Goal: Task Accomplishment & Management: Manage account settings

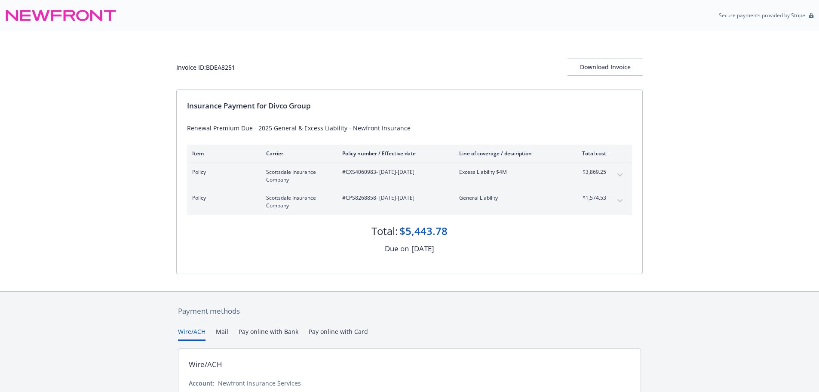
scroll to position [77, 0]
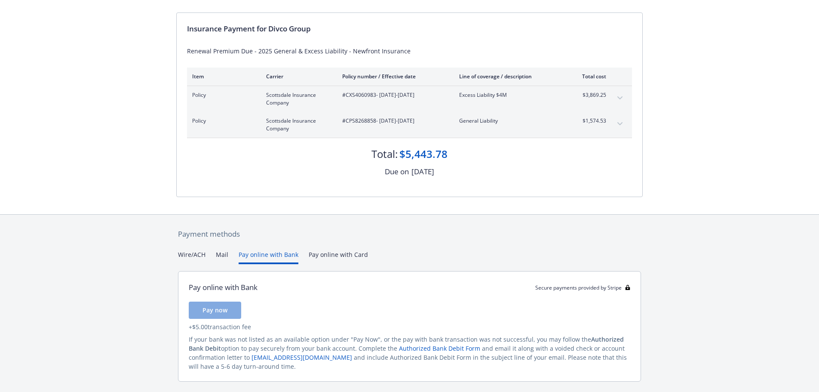
click at [277, 255] on button "Pay online with Bank" at bounding box center [269, 257] width 60 height 14
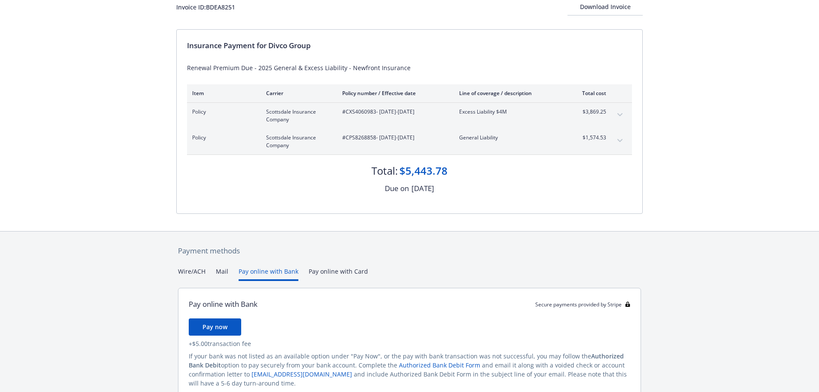
click at [314, 256] on div "Payment methods Wire/ACH Mail Pay online with Bank Pay online with Card Pay onl…" at bounding box center [409, 331] width 467 height 200
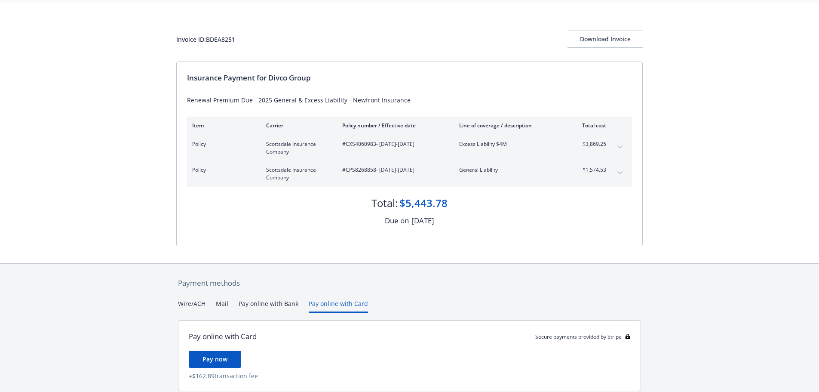
scroll to position [0, 0]
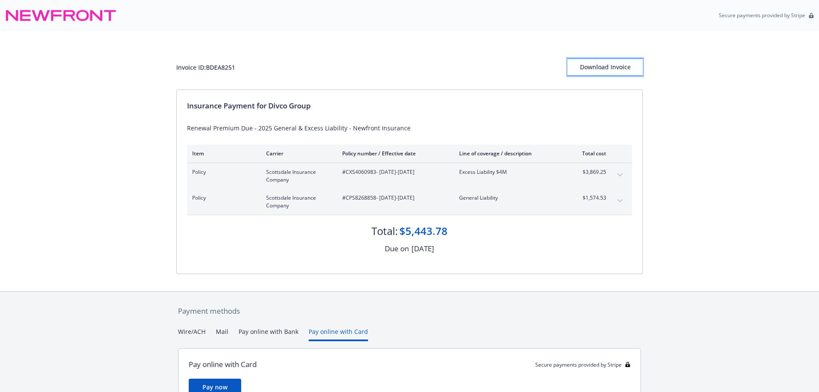
click at [616, 67] on div "Download Invoice" at bounding box center [605, 67] width 75 height 16
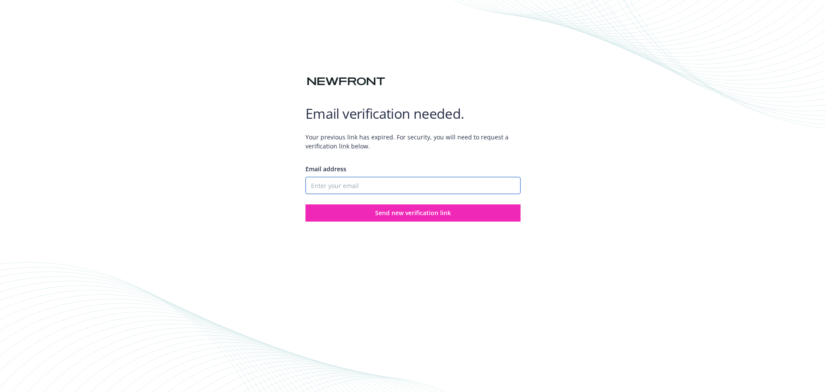
click at [410, 186] on input "Email address" at bounding box center [412, 185] width 215 height 17
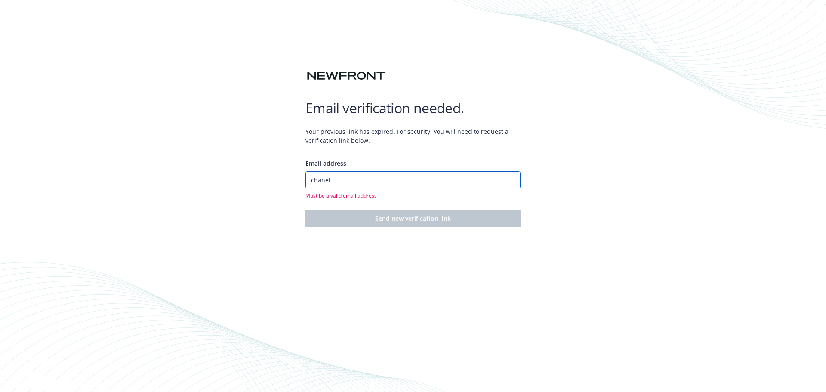
type input "chanelle@amrci.com"
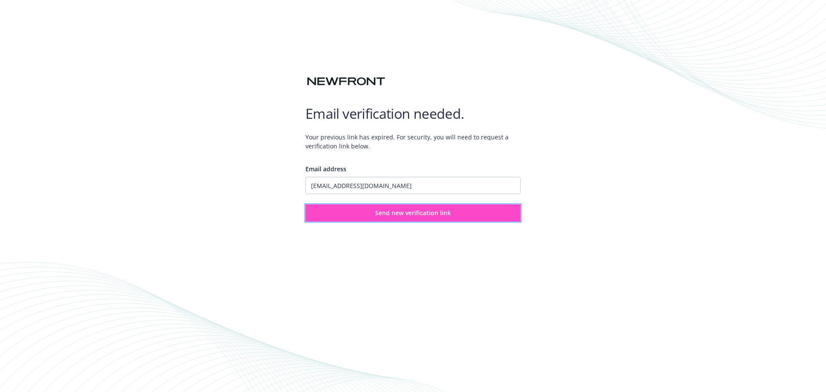
click at [394, 212] on span "Send new verification link" at bounding box center [413, 213] width 76 height 8
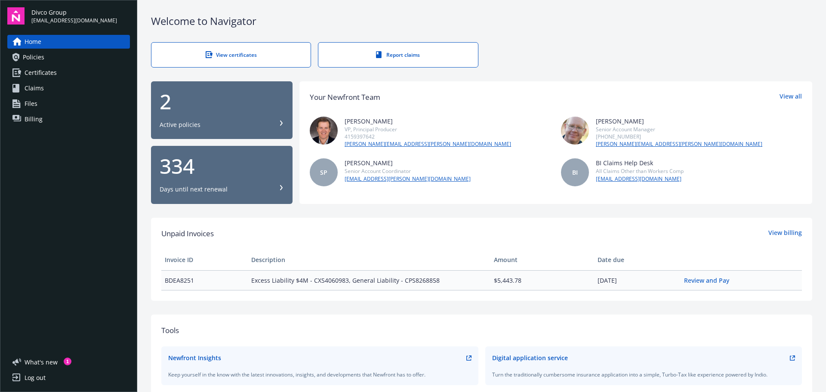
click at [237, 52] on div "View certificates" at bounding box center [231, 54] width 125 height 7
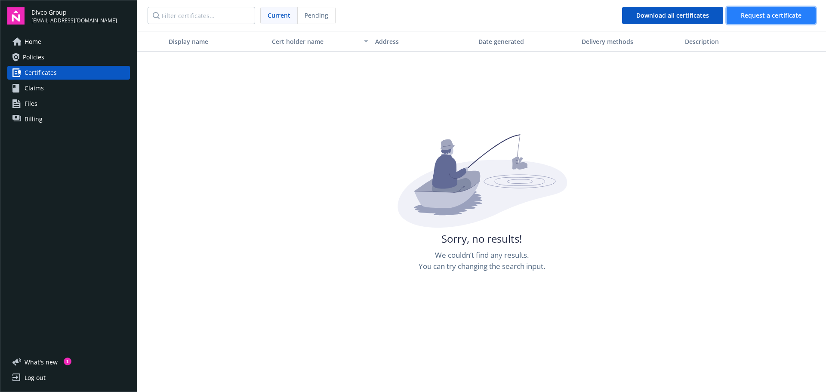
click at [755, 18] on span "Request a certificate" at bounding box center [771, 15] width 61 height 8
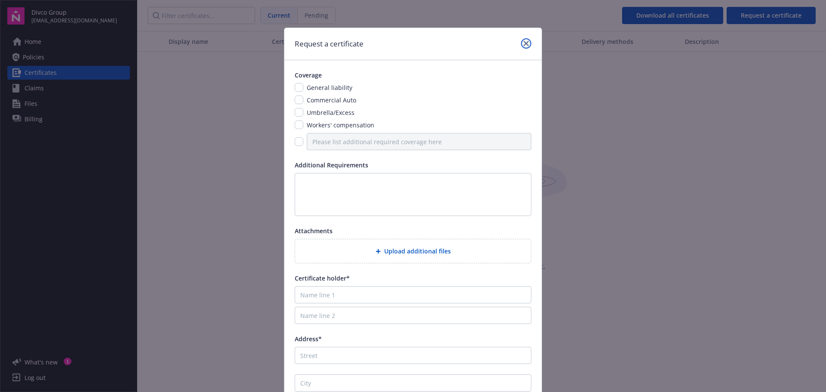
click at [521, 43] on link "close" at bounding box center [526, 43] width 10 height 10
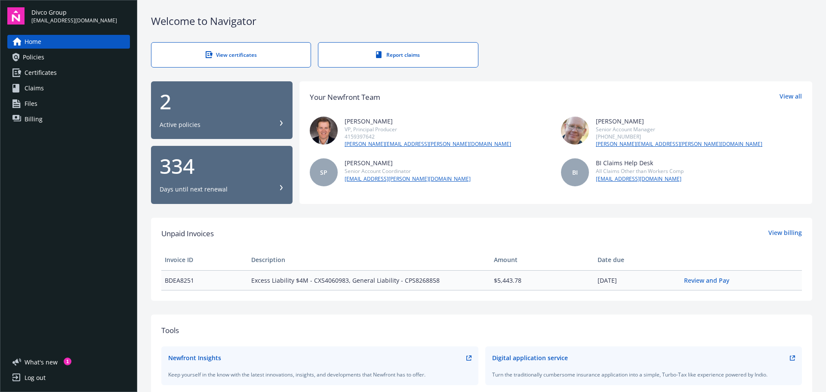
click at [51, 55] on link "Policies" at bounding box center [68, 57] width 123 height 14
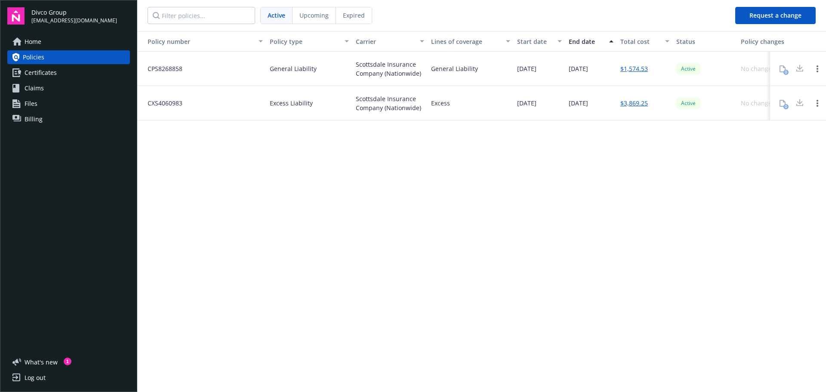
click at [765, 175] on div "Policy number Policy type Carrier Lines of coverage Start date End date Total c…" at bounding box center [481, 211] width 689 height 360
click at [806, 102] on div at bounding box center [799, 103] width 17 height 17
click at [800, 103] on div at bounding box center [799, 103] width 17 height 17
click at [686, 68] on span "Active" at bounding box center [688, 69] width 17 height 8
click at [687, 99] on div "Active" at bounding box center [688, 103] width 24 height 11
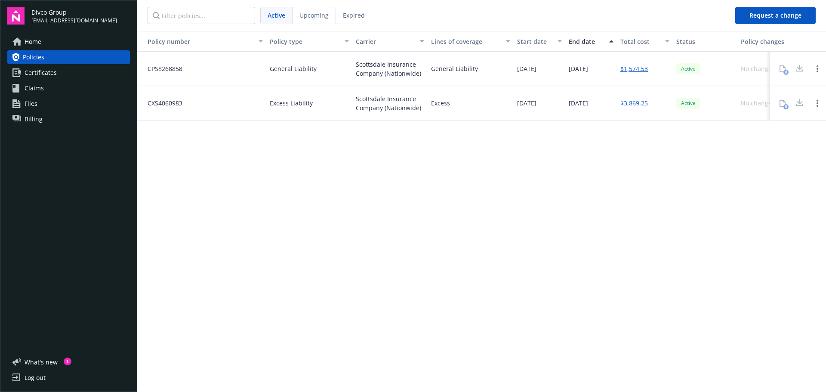
click at [557, 276] on div "Policy number Policy type Carrier Lines of coverage Start date End date Total c…" at bounding box center [481, 211] width 689 height 360
click at [61, 72] on link "Certificates" at bounding box center [68, 73] width 123 height 14
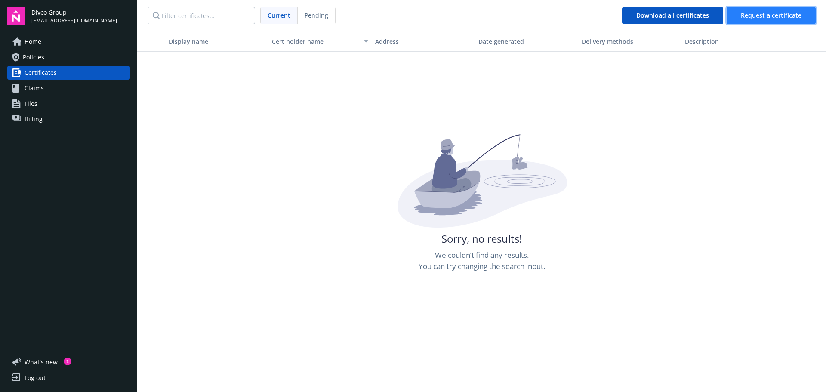
click at [751, 20] on button "Request a certificate" at bounding box center [771, 15] width 89 height 17
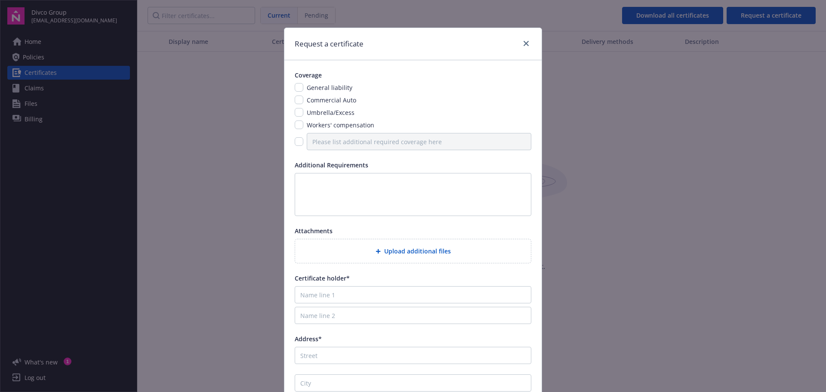
click at [310, 87] on span "General liability" at bounding box center [330, 87] width 46 height 8
click at [296, 89] on input "checkbox" at bounding box center [299, 87] width 9 height 9
checkbox input "true"
click at [295, 100] on input "checkbox" at bounding box center [299, 99] width 9 height 9
checkbox input "true"
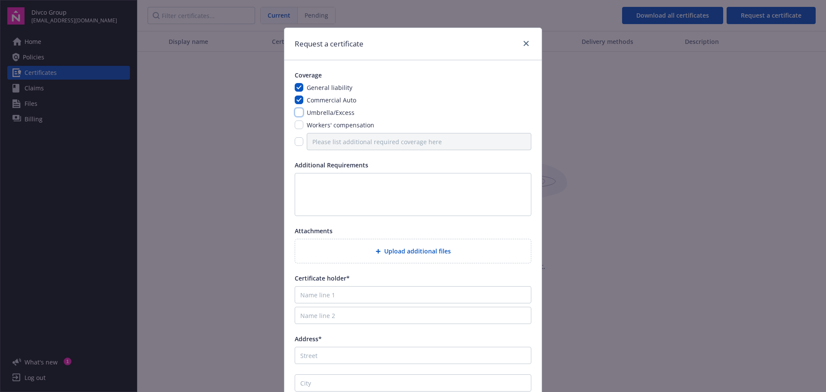
click at [297, 114] on input "checkbox" at bounding box center [299, 112] width 9 height 9
checkbox input "true"
click at [295, 127] on input "checkbox" at bounding box center [299, 124] width 9 height 9
checkbox input "true"
click at [296, 143] on input "checkbox" at bounding box center [299, 141] width 9 height 9
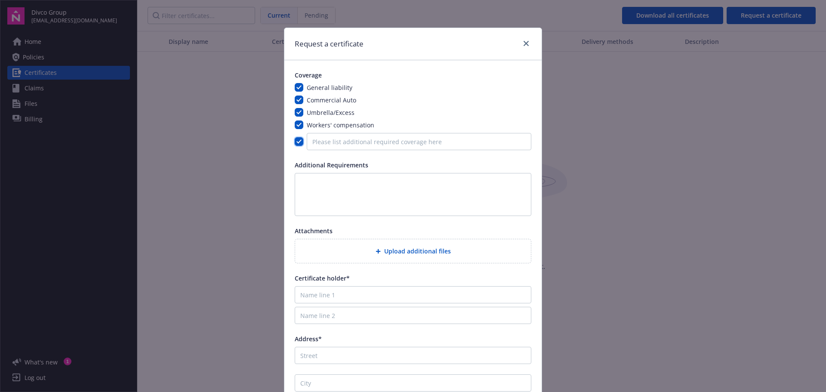
click at [296, 143] on input "checkbox" at bounding box center [299, 141] width 9 height 9
checkbox input "false"
click at [521, 44] on link "close" at bounding box center [526, 43] width 10 height 10
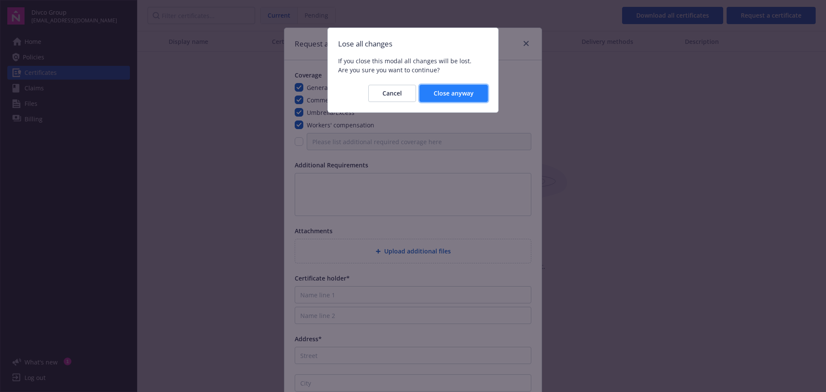
click at [439, 100] on button "Close anyway" at bounding box center [453, 93] width 68 height 17
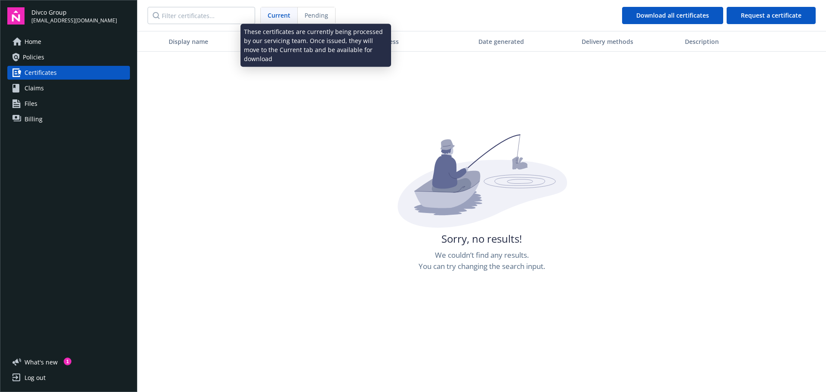
click at [310, 20] on div "Pending" at bounding box center [316, 15] width 37 height 16
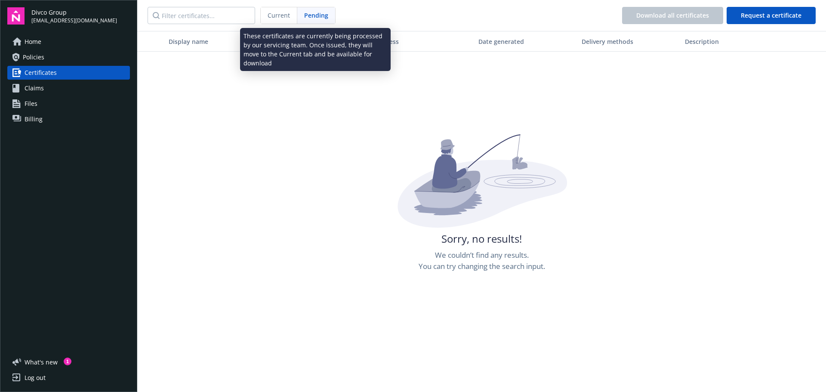
click at [323, 13] on span "Pending" at bounding box center [316, 15] width 24 height 9
click at [316, 13] on span "Pending" at bounding box center [316, 15] width 24 height 9
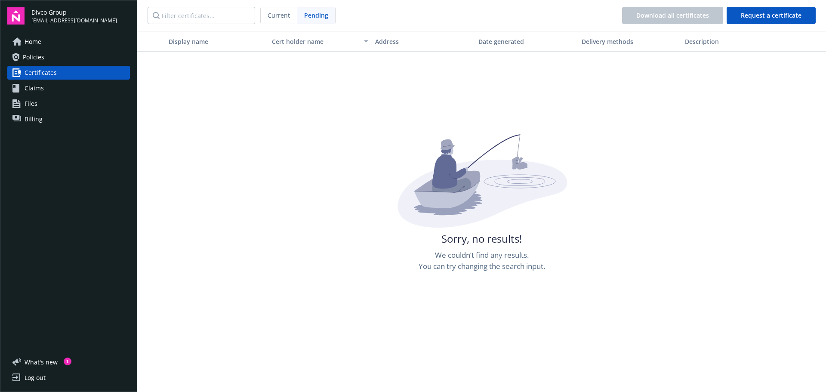
click at [272, 17] on span "Current" at bounding box center [279, 15] width 22 height 9
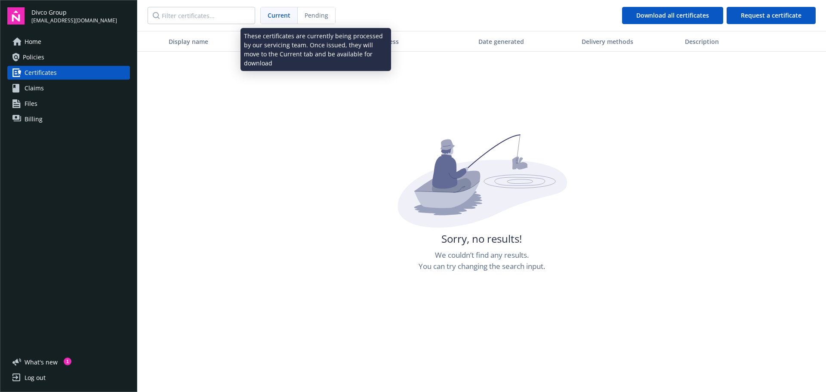
click at [316, 15] on span "Pending" at bounding box center [317, 15] width 24 height 9
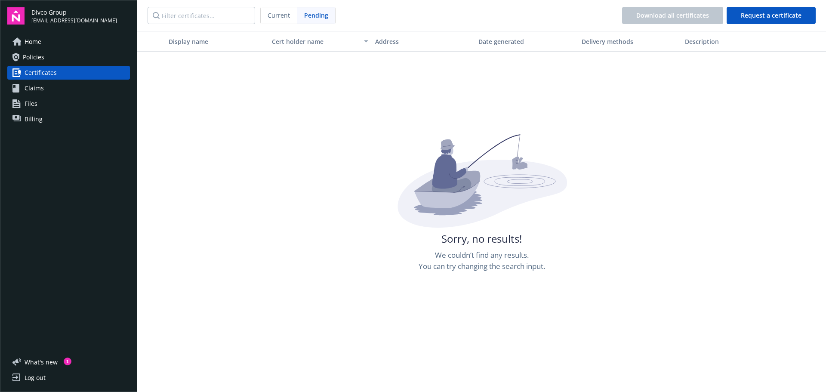
click at [41, 61] on span "Policies" at bounding box center [34, 57] width 22 height 14
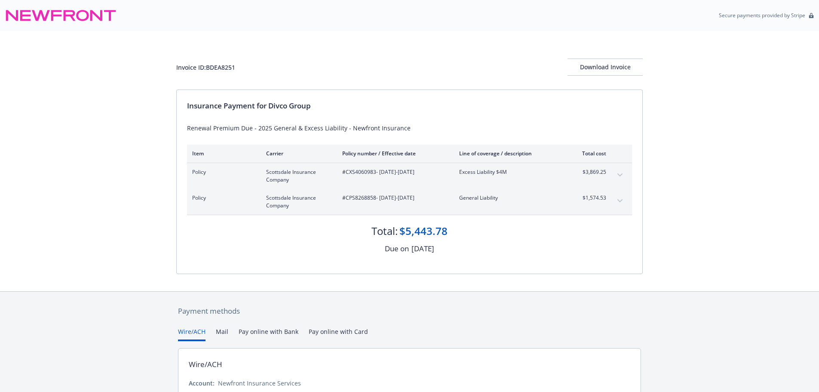
click at [386, 172] on span "#CXS4060983 - [DATE]-[DATE]" at bounding box center [393, 172] width 103 height 8
click at [377, 196] on span "#CPS8268858 - [DATE]-[DATE]" at bounding box center [393, 198] width 103 height 8
click at [618, 197] on button "expand content" at bounding box center [620, 201] width 14 height 14
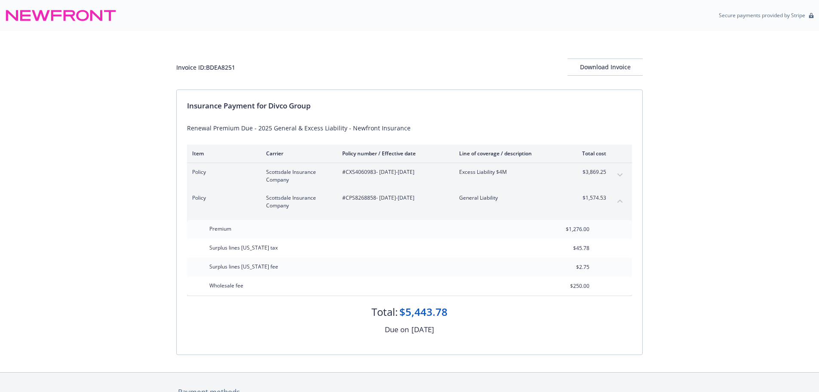
click at [618, 197] on button "collapse content" at bounding box center [620, 201] width 14 height 14
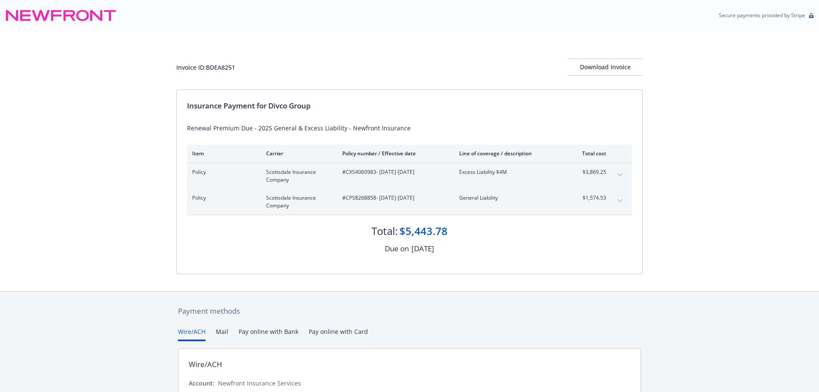
click at [45, 193] on div "Invoice ID: BDEA8251 Download Invoice Insurance Payment for Divco Group Renewal…" at bounding box center [409, 161] width 819 height 260
